Goal: Transaction & Acquisition: Book appointment/travel/reservation

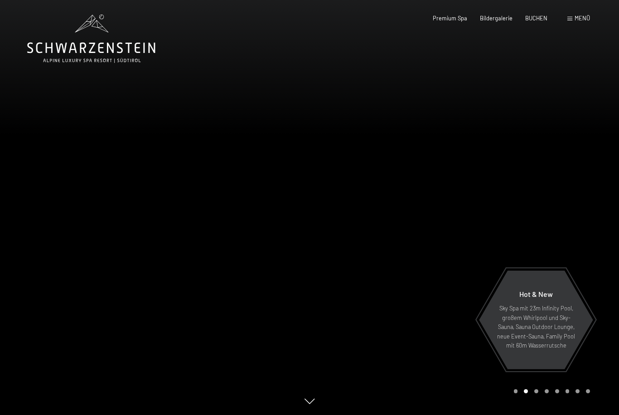
click at [535, 17] on span "BUCHEN" at bounding box center [536, 17] width 22 height 7
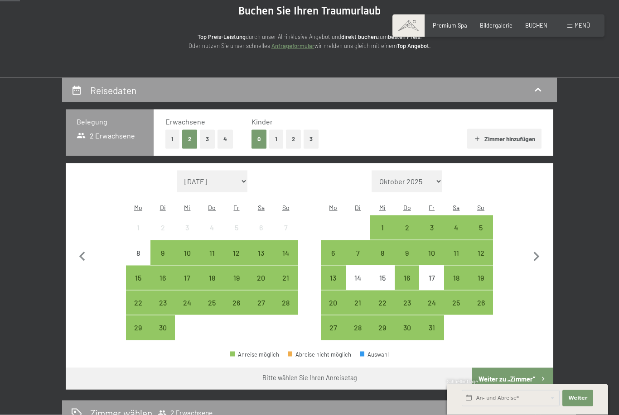
scroll to position [96, 0]
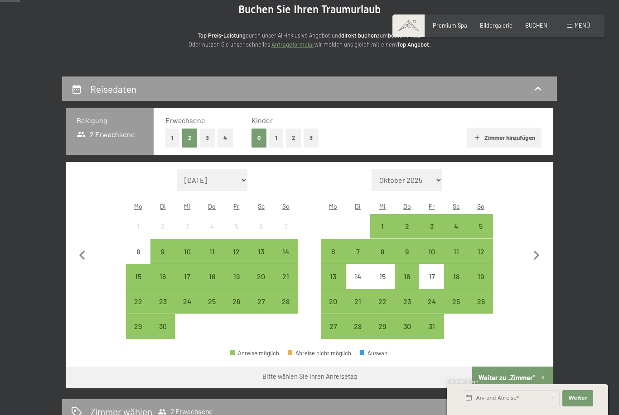
click at [537, 252] on icon "button" at bounding box center [536, 255] width 19 height 19
select select "[DATE]"
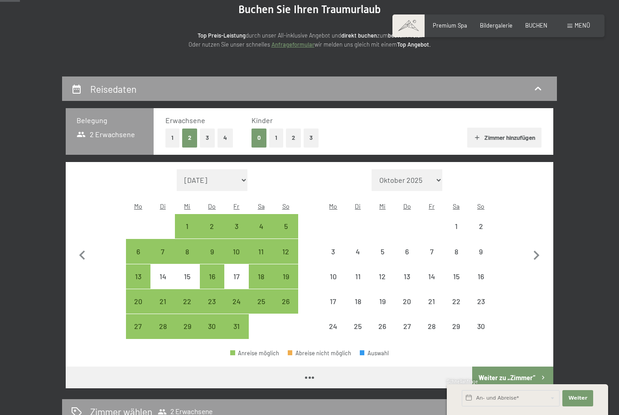
select select "[DATE]"
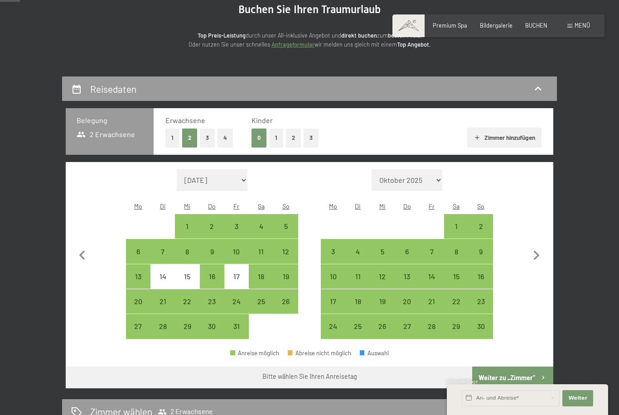
click at [456, 248] on div "8" at bounding box center [456, 259] width 23 height 23
select select "[DATE]"
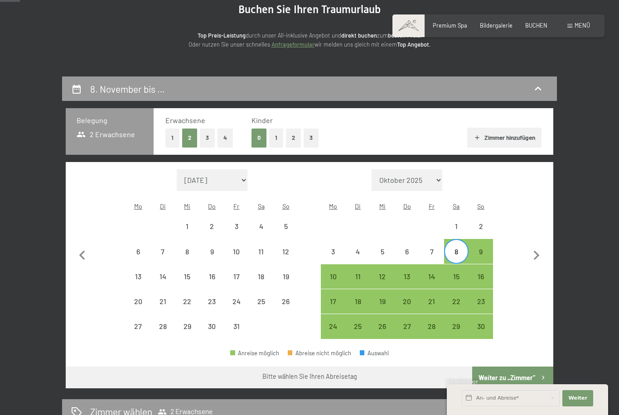
click at [462, 273] on div "15" at bounding box center [456, 284] width 23 height 23
select select "[DATE]"
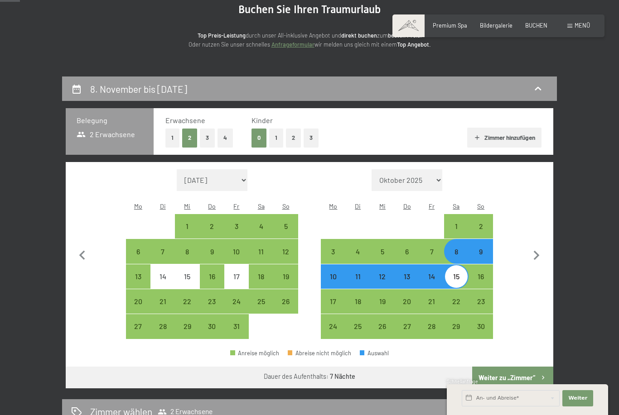
click at [514, 374] on button "Weiter zu „Zimmer“" at bounding box center [512, 378] width 81 height 22
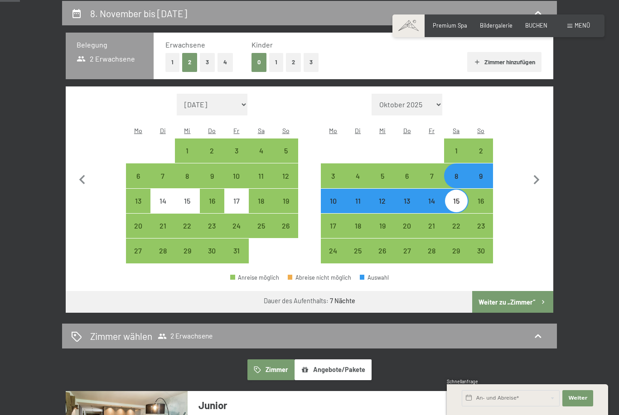
select select "[DATE]"
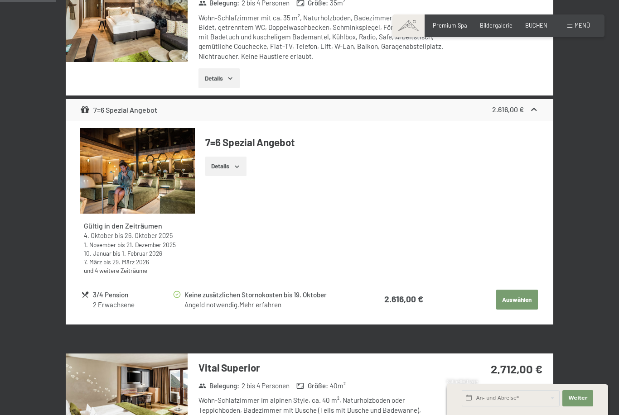
scroll to position [306, 0]
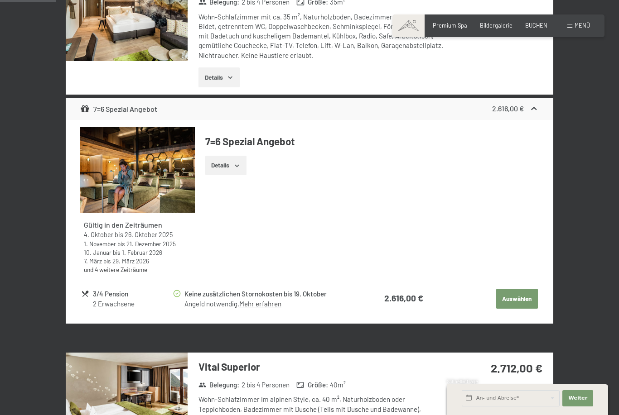
click at [85, 182] on img at bounding box center [137, 170] width 115 height 86
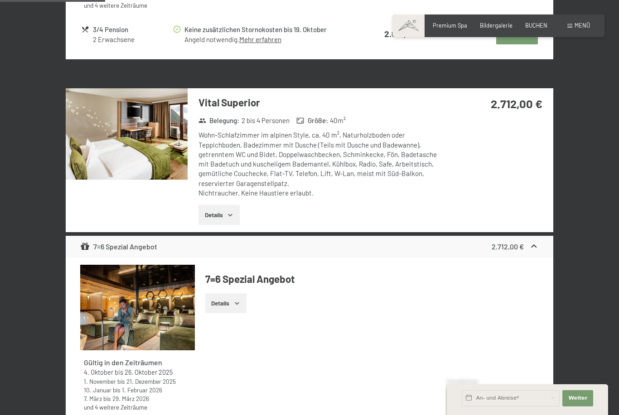
scroll to position [571, 0]
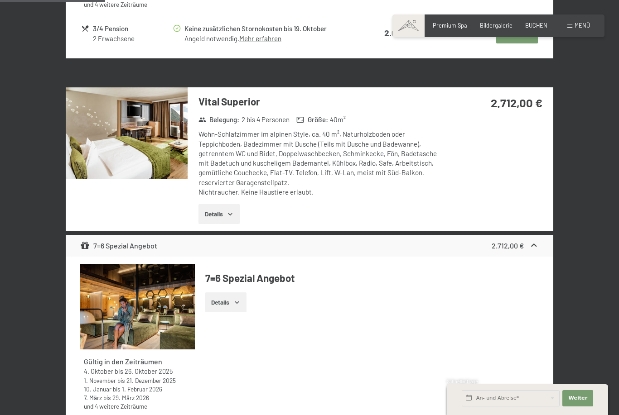
click at [229, 211] on icon "button" at bounding box center [229, 214] width 7 height 7
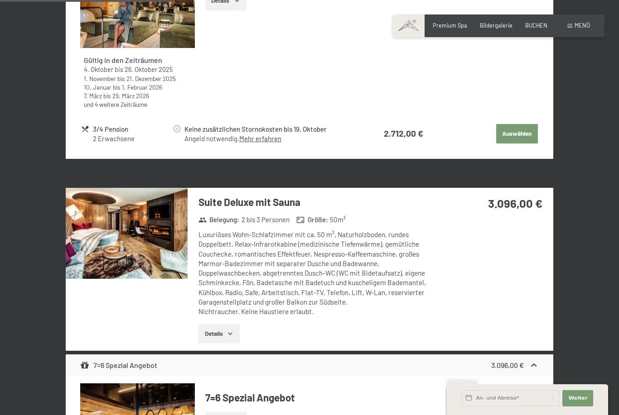
scroll to position [983, 0]
